Goal: Find specific page/section: Find specific page/section

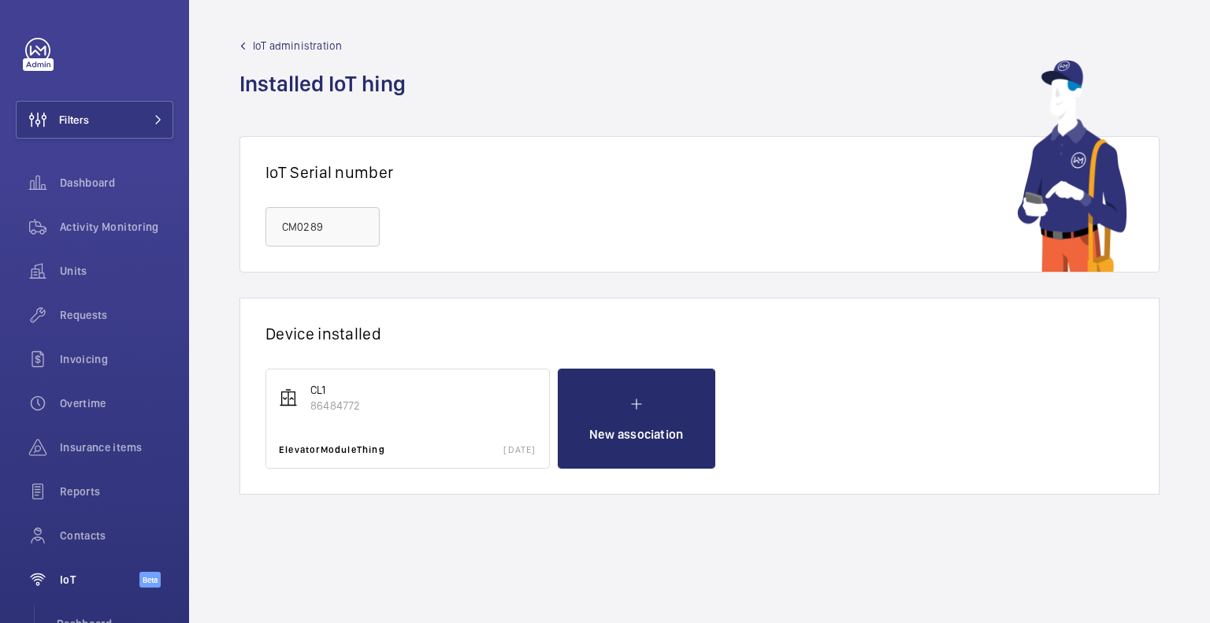
scroll to position [132, 0]
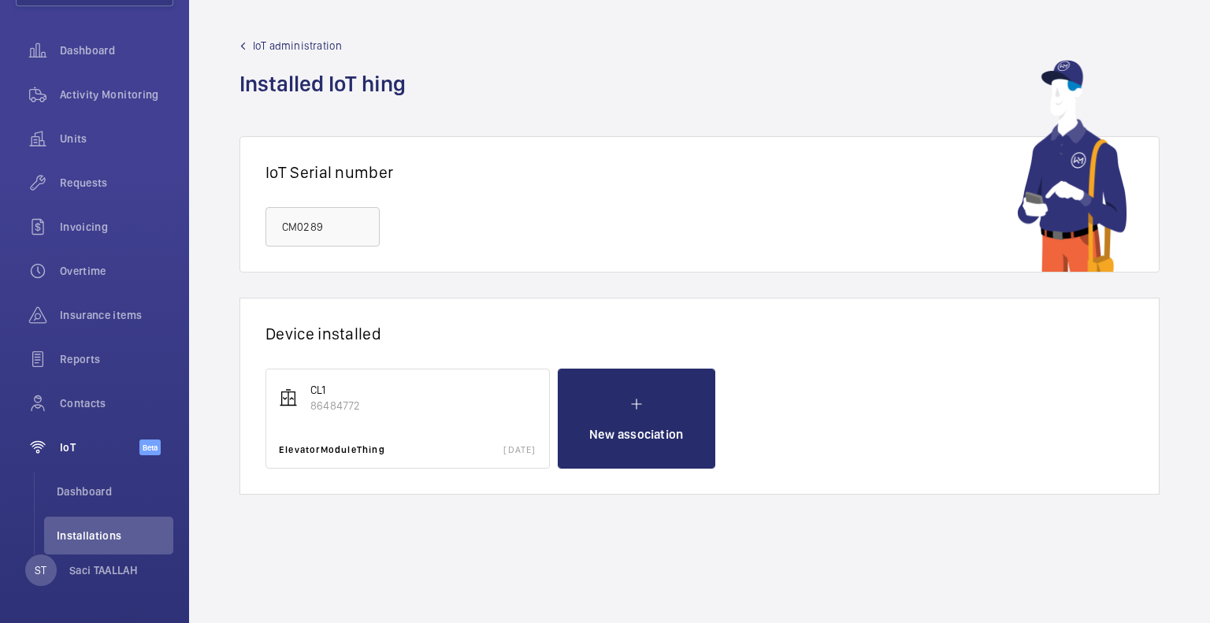
click at [183, 226] on mat-sidenav-content "Filters Dashboard Activity Monitoring Units Requests Invoicing Overtime Insuran…" at bounding box center [605, 311] width 1210 height 623
click at [343, 343] on section "Device installed CL1 86484772 ElevatorModuleThing [DATE] New association" at bounding box center [699, 396] width 920 height 197
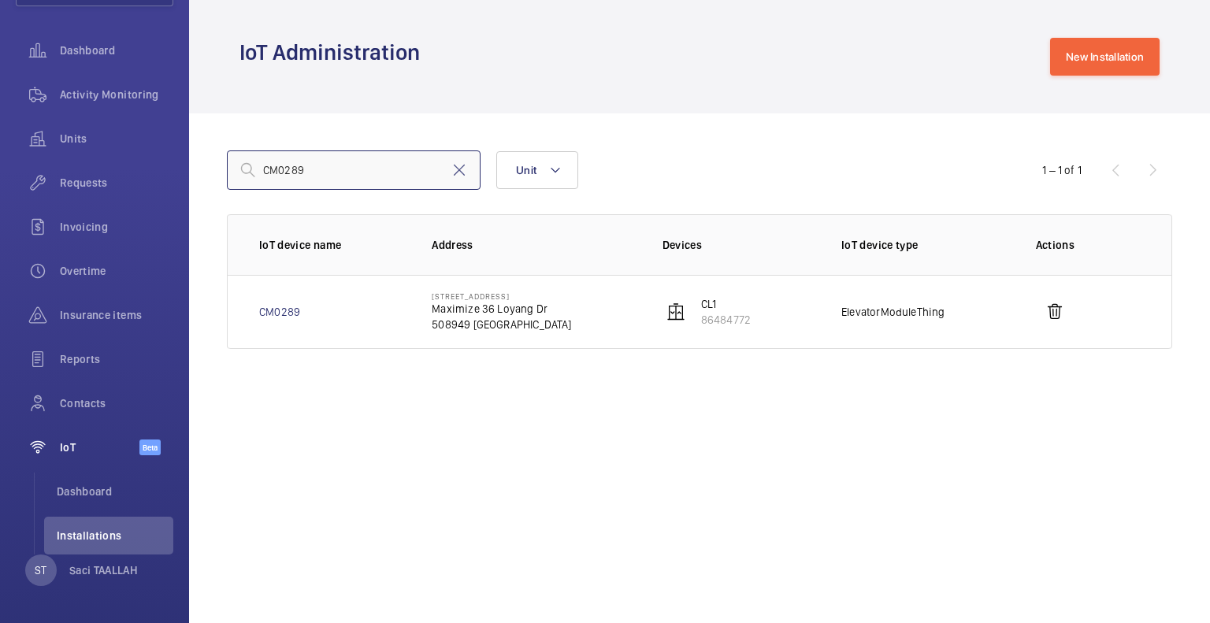
click at [356, 180] on input "CM0289" at bounding box center [354, 169] width 254 height 39
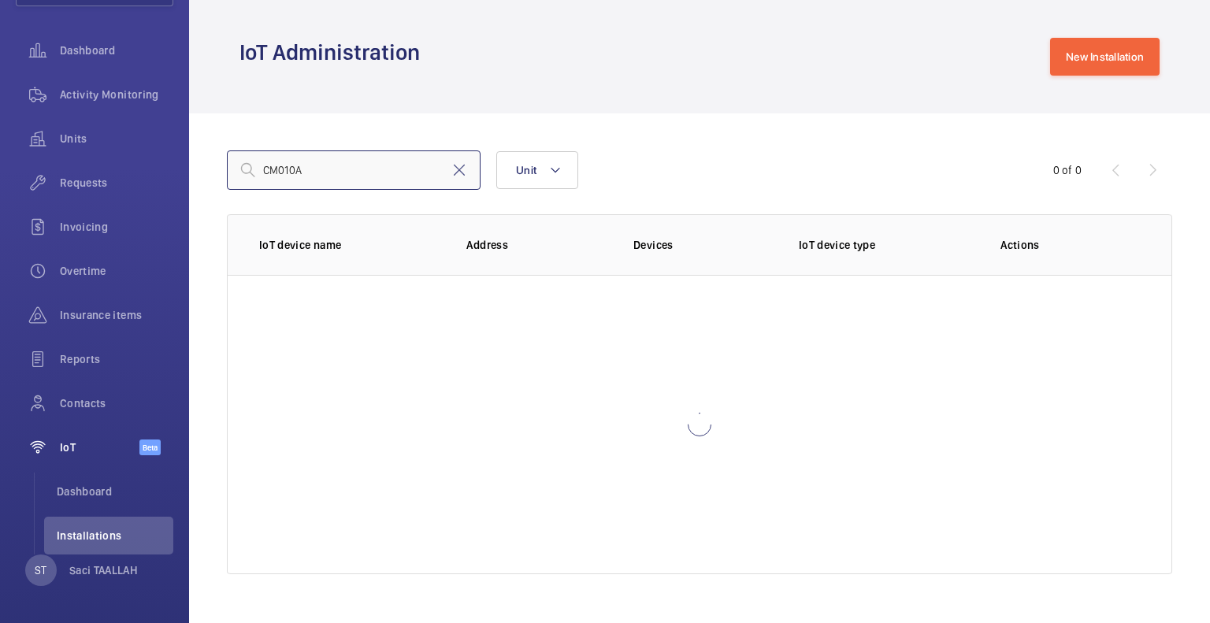
type input "CM010A"
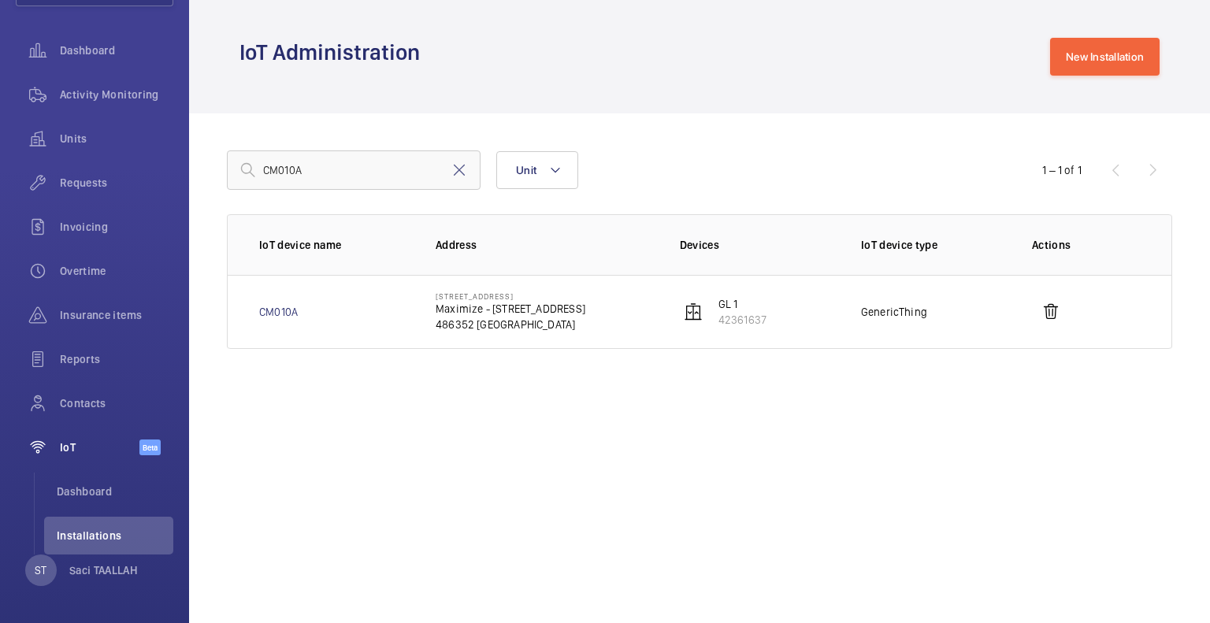
click at [471, 318] on p "486352 [GEOGRAPHIC_DATA]" at bounding box center [511, 325] width 150 height 16
click at [284, 317] on link "CM010A" at bounding box center [278, 312] width 39 height 16
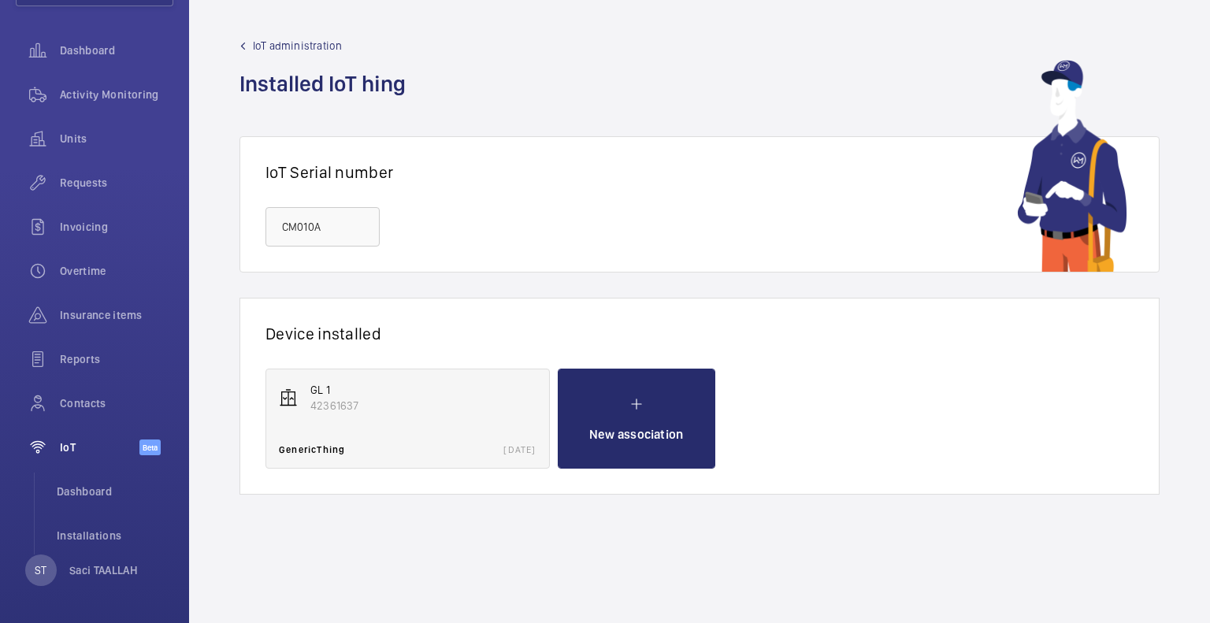
click at [425, 415] on div "GL 1 42361637 GenericThing [DATE]" at bounding box center [407, 419] width 284 height 100
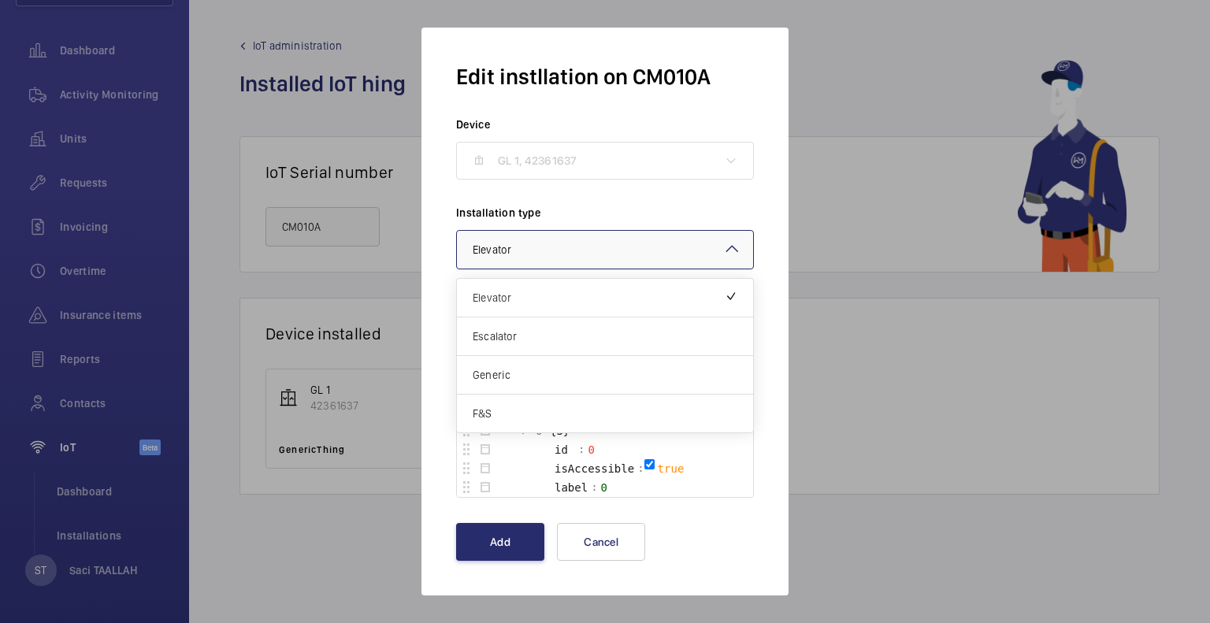
click at [673, 258] on div at bounding box center [605, 250] width 296 height 38
click at [677, 258] on div at bounding box center [605, 250] width 296 height 38
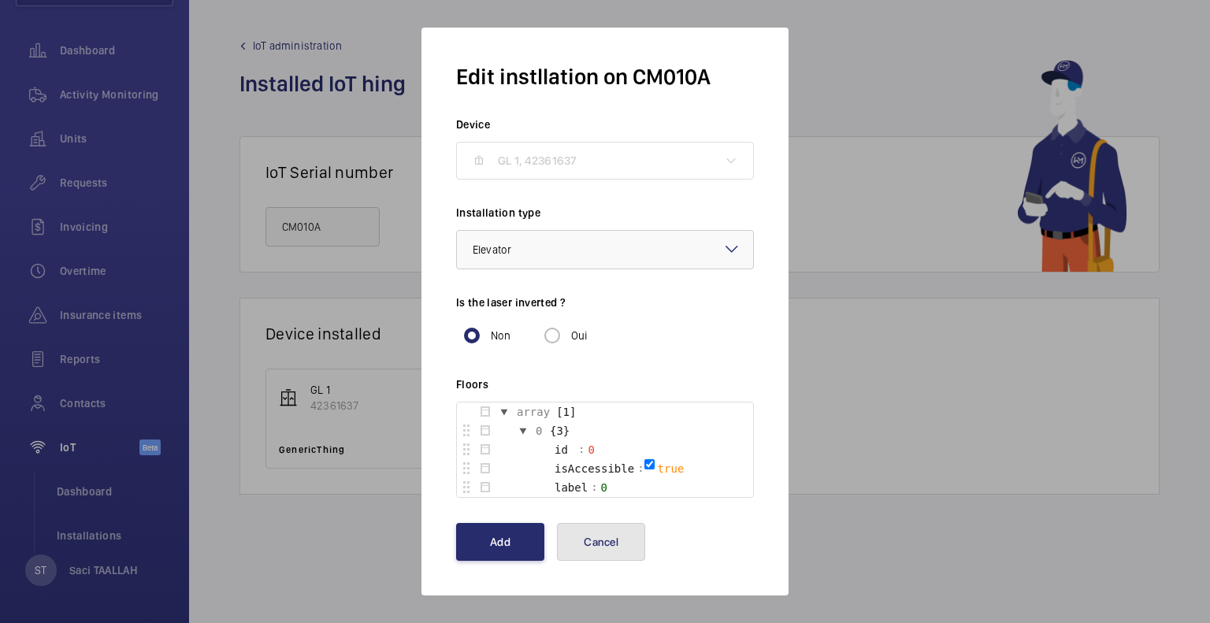
click at [613, 527] on button "Cancel" at bounding box center [601, 542] width 88 height 38
